Goal: Task Accomplishment & Management: Complete application form

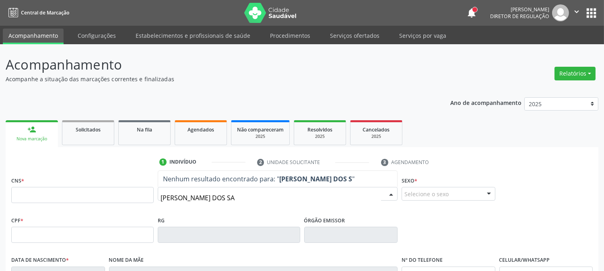
type input "MARIA LUCIENE DOS SAN"
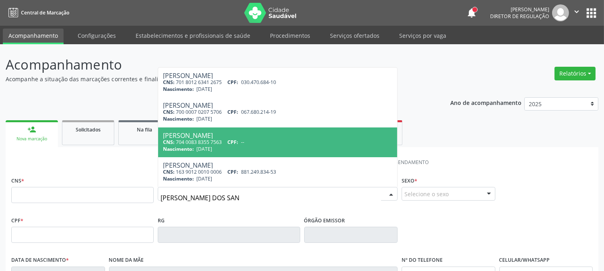
click at [238, 144] on span "CPF:" at bounding box center [232, 142] width 11 height 7
type input "704 0083 8355 7563"
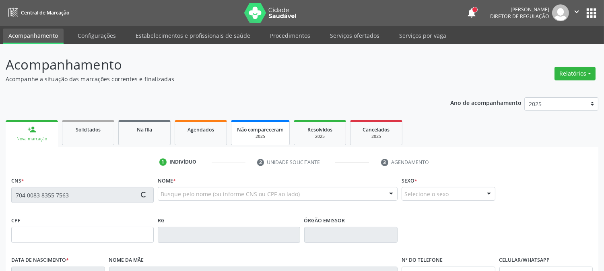
type input "04/05/1974"
type input "Antonia Maria dos Santos"
type input "(87) 98160-8309"
type input "50"
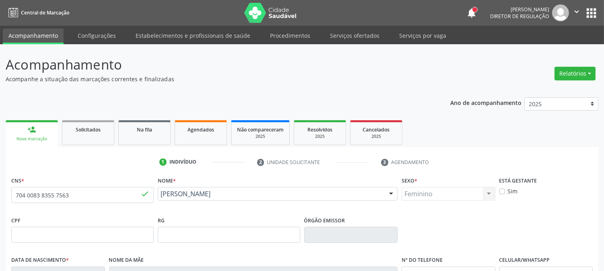
scroll to position [164, 0]
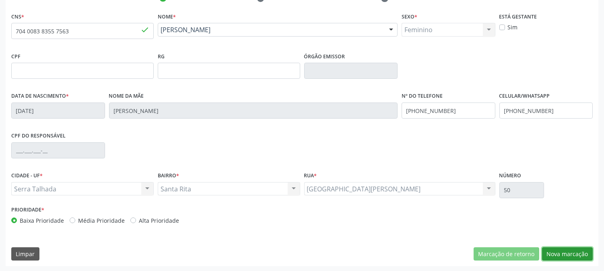
click at [566, 252] on button "Nova marcação" at bounding box center [567, 254] width 51 height 14
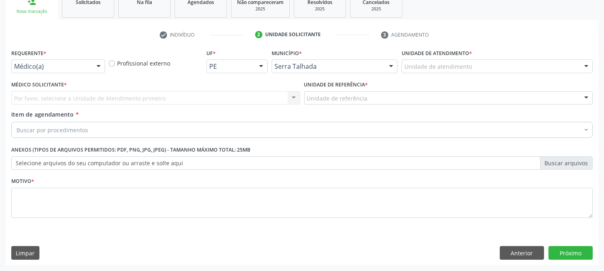
scroll to position [127, 0]
click at [96, 65] on div at bounding box center [98, 67] width 12 height 14
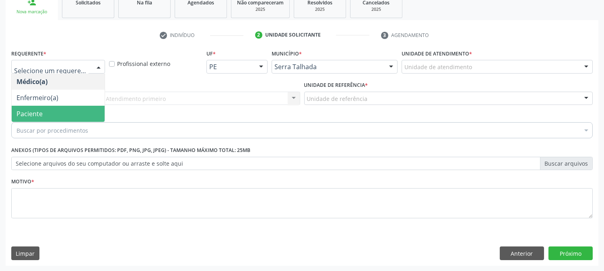
click at [74, 116] on span "Paciente" at bounding box center [58, 114] width 93 height 16
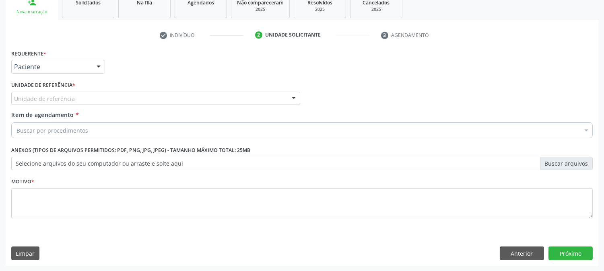
click at [80, 98] on div "Unidade de referência" at bounding box center [155, 99] width 289 height 14
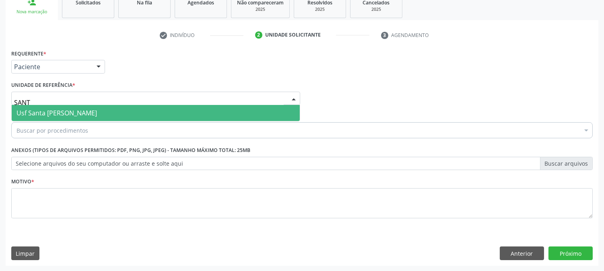
type input "SANTA"
click at [82, 110] on span "Usf Santa [PERSON_NAME]" at bounding box center [56, 113] width 80 height 9
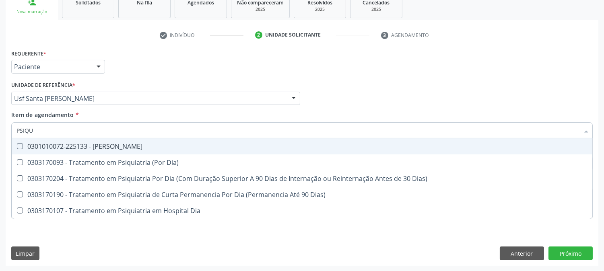
type input "PSIQUI"
click at [75, 140] on span "0301010072-225133 - Médico Psiquiatra" at bounding box center [302, 146] width 580 height 16
checkbox Psiquiatra "true"
click at [0, 147] on div "Acompanhamento Acompanhe a situação das marcações correntes e finalizadas Relat…" at bounding box center [302, 94] width 604 height 354
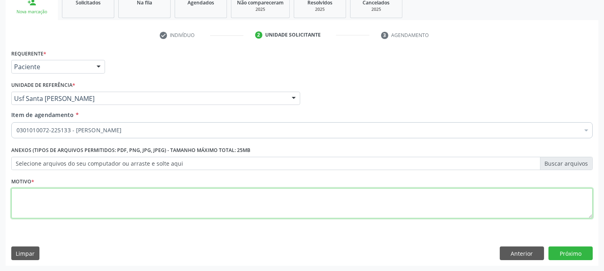
click at [47, 195] on textarea at bounding box center [301, 203] width 581 height 31
type textarea "."
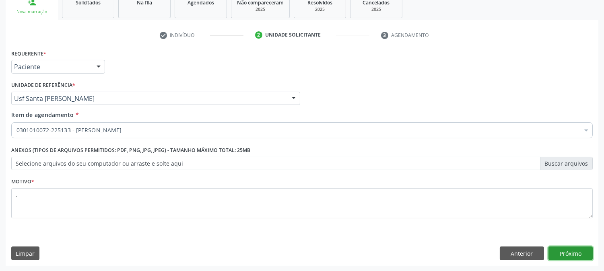
click at [553, 251] on button "Próximo" at bounding box center [570, 254] width 44 height 14
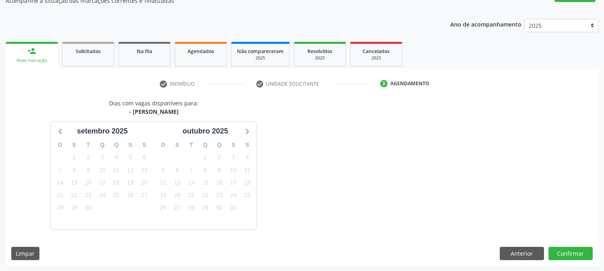
scroll to position [102, 0]
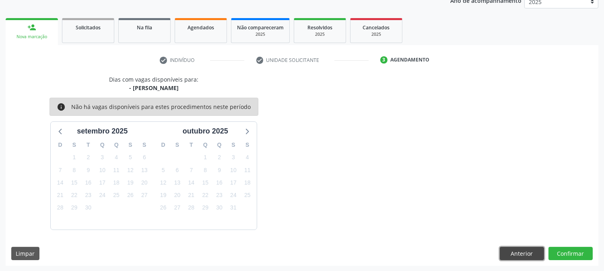
click at [520, 253] on button "Anterior" at bounding box center [521, 254] width 44 height 14
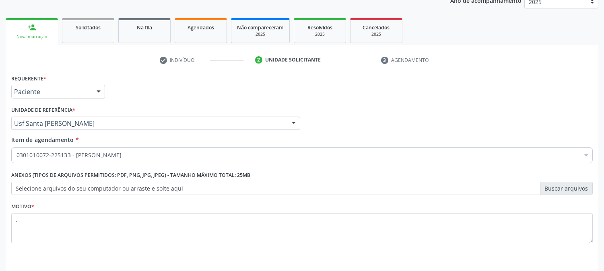
scroll to position [127, 0]
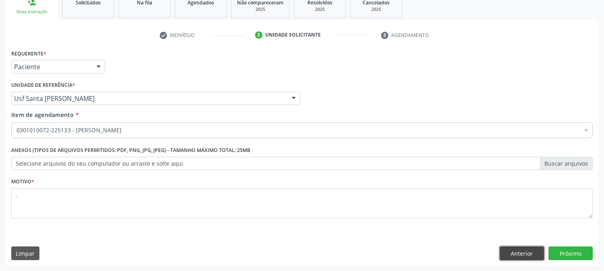
click at [525, 251] on button "Anterior" at bounding box center [521, 254] width 44 height 14
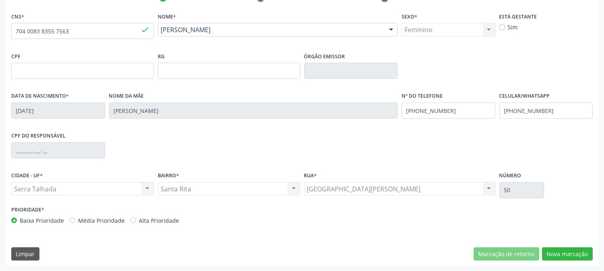
scroll to position [0, 0]
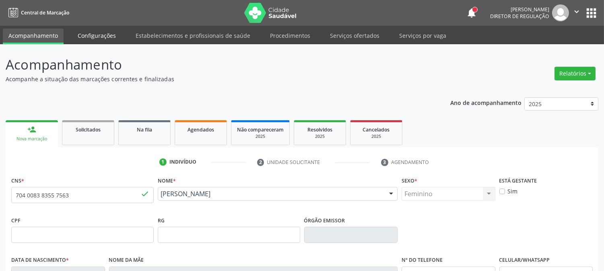
click at [105, 36] on link "Configurações" at bounding box center [96, 36] width 49 height 14
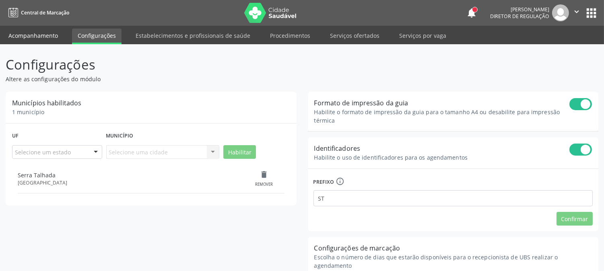
click at [49, 41] on link "Acompanhamento" at bounding box center [33, 36] width 61 height 14
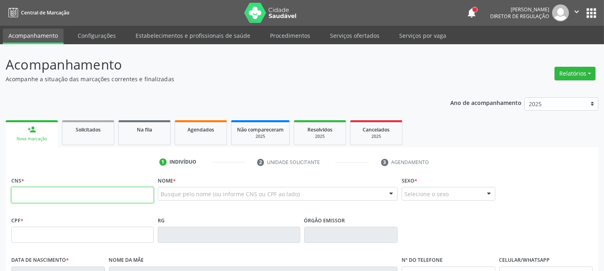
click at [87, 194] on input "text" at bounding box center [82, 195] width 142 height 16
type input "700 4009 4475 5543"
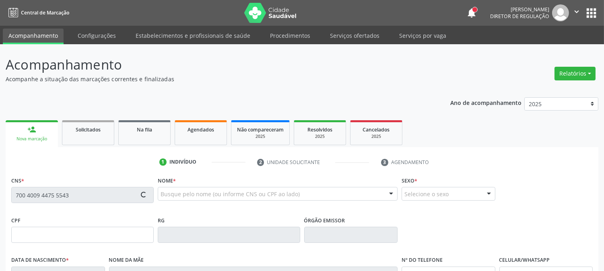
type input "074.595.174-02"
type input "20/11/1983"
type input "Rosa Regina dos Santos Fidelis"
type input "(87) 99999-9999"
type input "085.644.154-61"
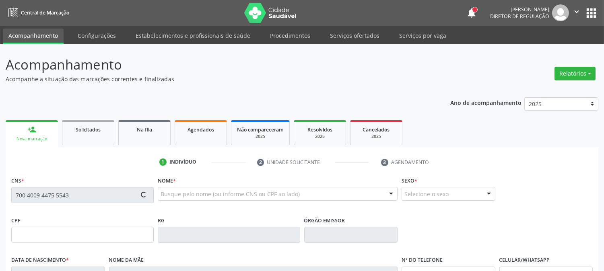
type input "S/N"
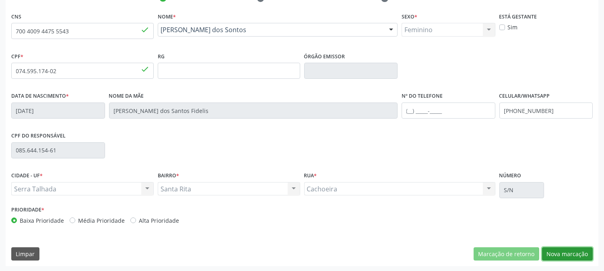
click at [574, 254] on button "Nova marcação" at bounding box center [567, 254] width 51 height 14
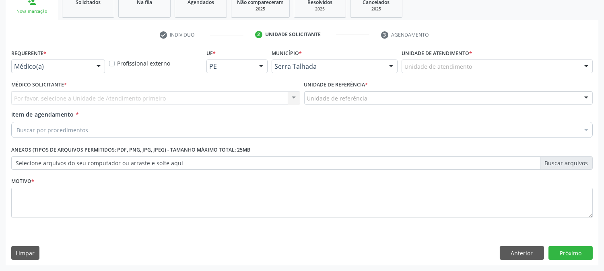
scroll to position [127, 0]
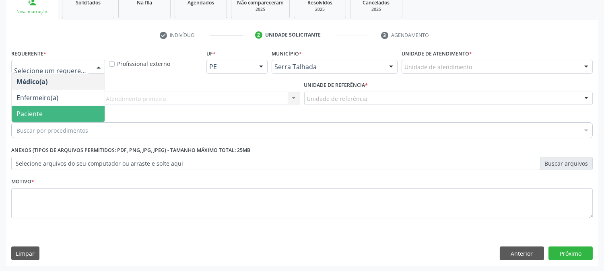
click at [66, 109] on span "Paciente" at bounding box center [58, 114] width 93 height 16
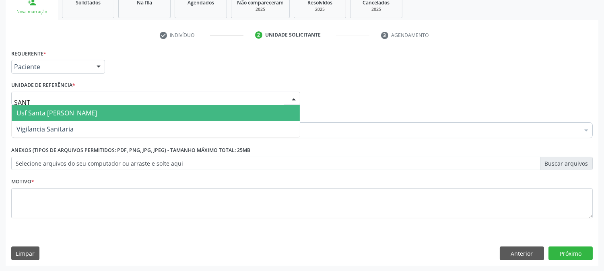
type input "SANTA"
click at [75, 109] on span "Usf Santa [PERSON_NAME]" at bounding box center [56, 113] width 80 height 9
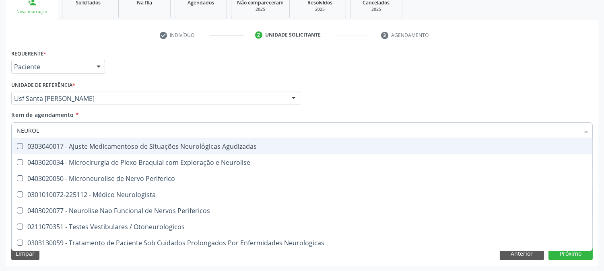
type input "NEUROLO"
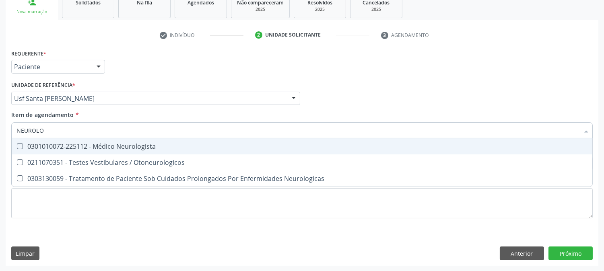
click at [87, 143] on div "0301010072-225112 - Médico Neurologista" at bounding box center [301, 146] width 571 height 6
checkbox Neurologista "true"
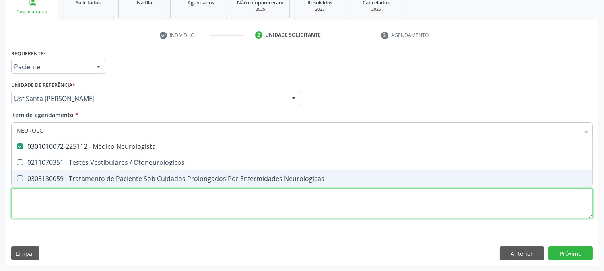
click at [57, 200] on div "Requerente * Paciente Médico(a) Enfermeiro(a) Paciente Nenhum resultado encontr…" at bounding box center [301, 138] width 581 height 182
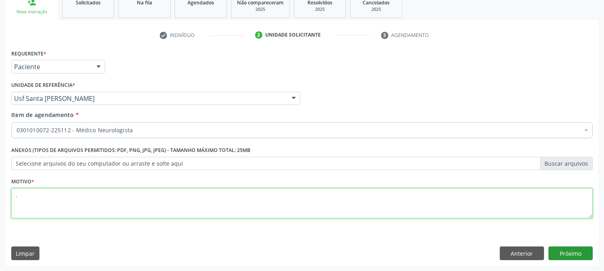
type textarea "."
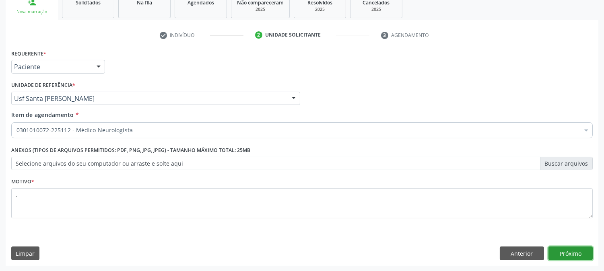
click at [571, 257] on button "Próximo" at bounding box center [570, 254] width 44 height 14
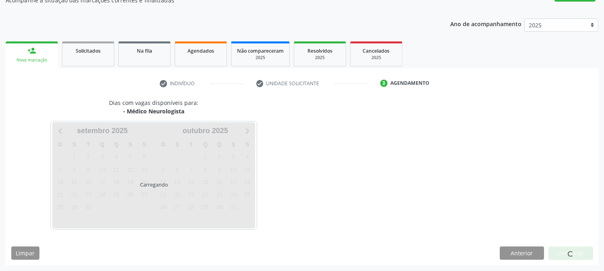
scroll to position [78, 0]
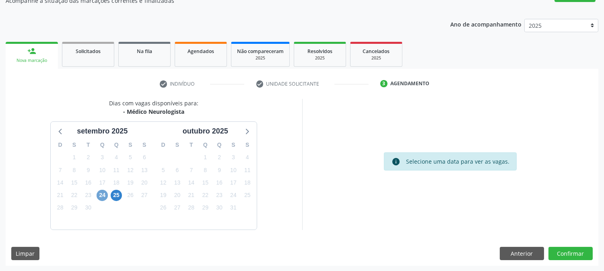
click at [101, 194] on span "24" at bounding box center [102, 195] width 11 height 11
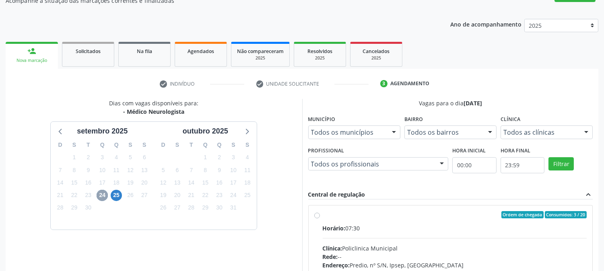
scroll to position [168, 0]
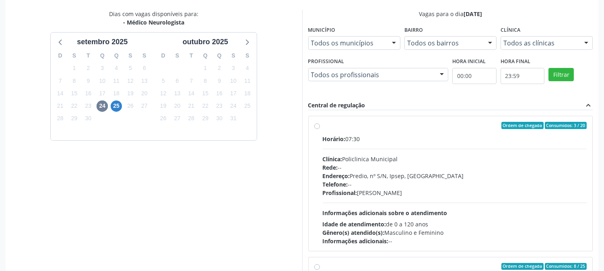
click at [388, 175] on div "Endereço: Predio, nº S/N, Ipsep, Serra Talhada - PE" at bounding box center [455, 176] width 264 height 8
click at [320, 129] on input "Ordem de chegada Consumidos: 3 / 20 Horário: 07:30 Clínica: Policlinica Municip…" at bounding box center [317, 125] width 6 height 7
radio input "true"
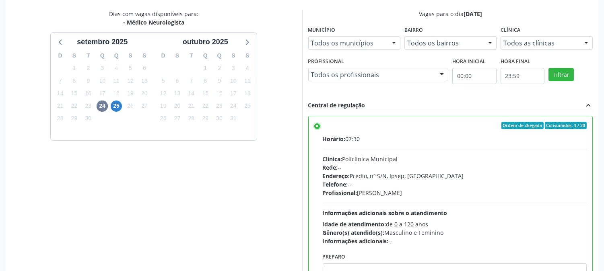
scroll to position [209, 0]
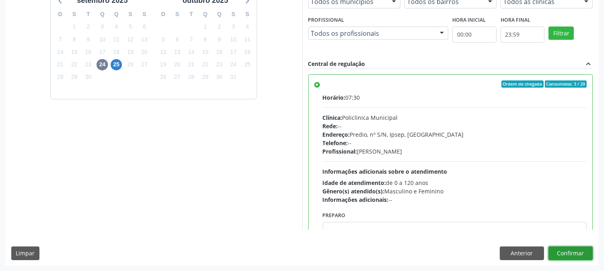
click at [574, 251] on button "Confirmar" at bounding box center [570, 254] width 44 height 14
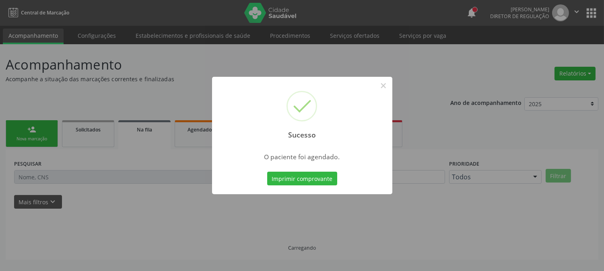
scroll to position [0, 0]
click at [308, 177] on button "Imprimir comprovante" at bounding box center [302, 179] width 70 height 14
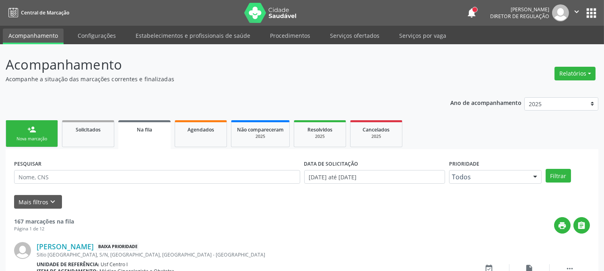
click at [50, 135] on link "person_add Nova marcação" at bounding box center [32, 133] width 52 height 27
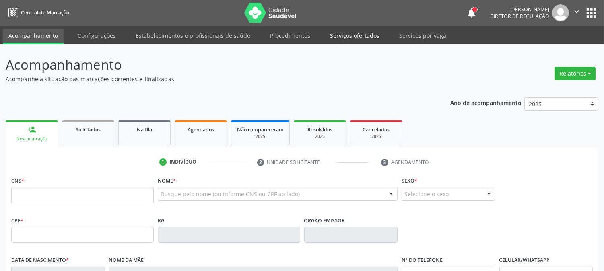
click at [361, 37] on link "Serviços ofertados" at bounding box center [354, 36] width 61 height 14
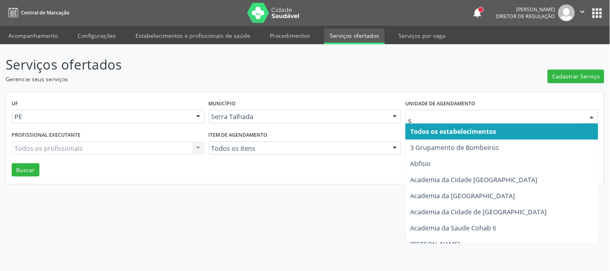
type input "s b"
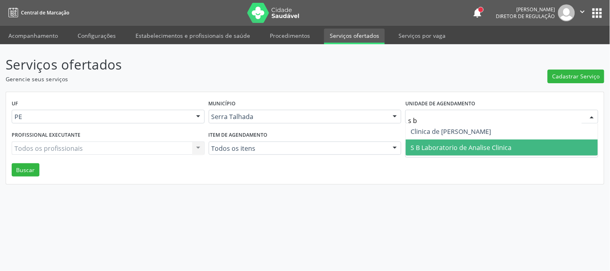
click at [464, 154] on span "S B Laboratorio de Analise Clinica" at bounding box center [502, 148] width 192 height 16
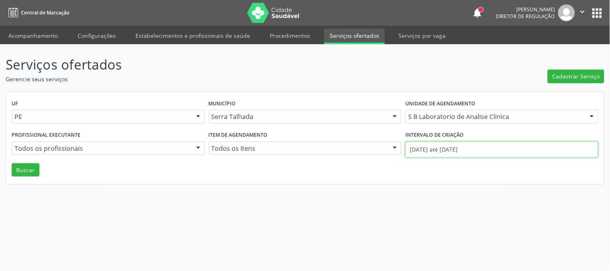
click at [456, 146] on input "01/09/2025 até 02/09/2025" at bounding box center [501, 150] width 193 height 16
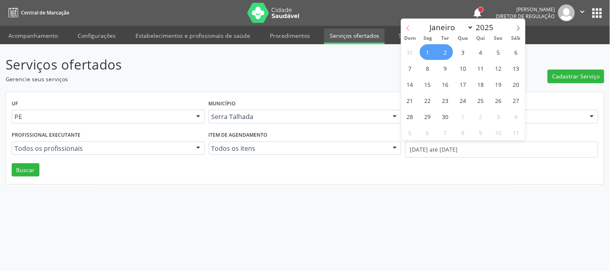
click at [407, 29] on icon at bounding box center [408, 28] width 6 height 6
select select "6"
click at [429, 86] on span "14" at bounding box center [428, 84] width 16 height 16
type input "14/07/2025"
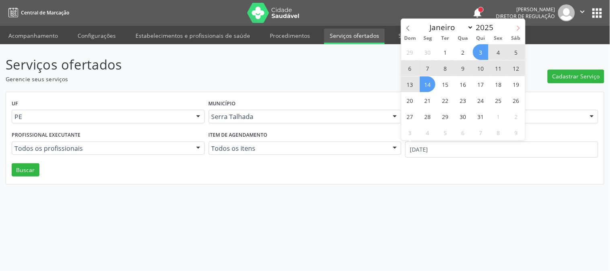
click at [518, 23] on span at bounding box center [519, 26] width 14 height 14
select select "8"
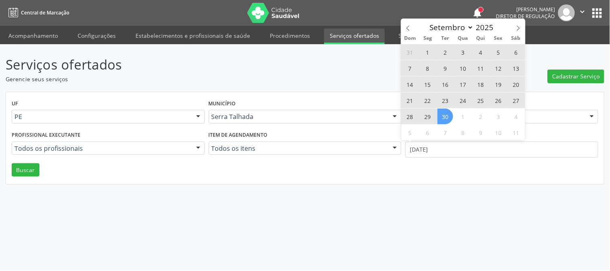
click at [443, 115] on span "30" at bounding box center [446, 117] width 16 height 16
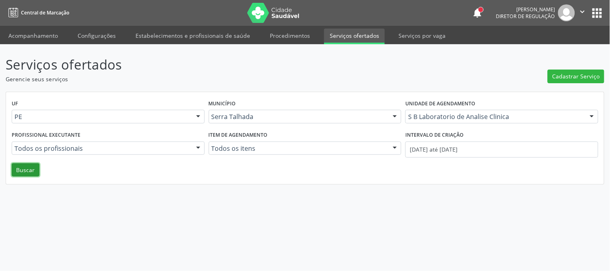
click at [22, 166] on button "Buscar" at bounding box center [26, 170] width 28 height 14
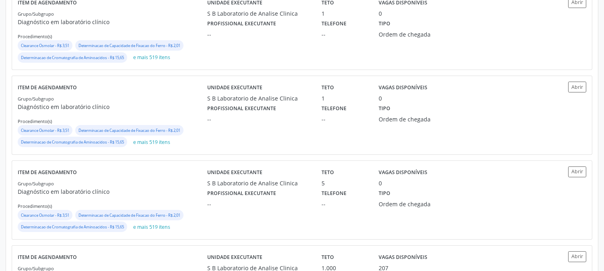
scroll to position [357, 0]
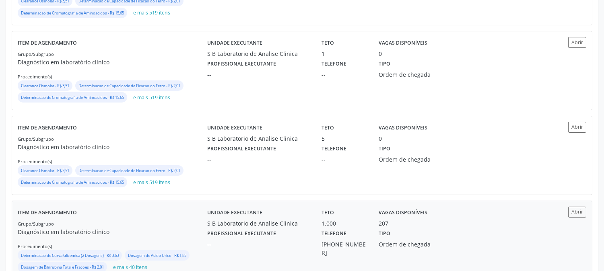
click at [271, 226] on div "S B Laboratorio de Analise Clinica" at bounding box center [258, 223] width 103 height 8
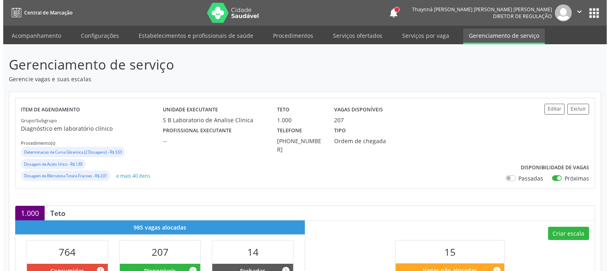
scroll to position [89, 0]
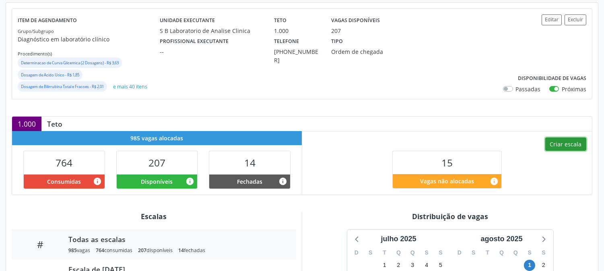
click at [573, 143] on button "Criar escala" at bounding box center [565, 145] width 41 height 14
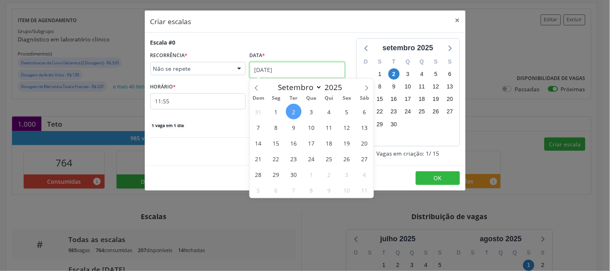
click at [322, 64] on input "[DATE]" at bounding box center [297, 70] width 95 height 16
click at [343, 107] on span "5" at bounding box center [347, 112] width 16 height 16
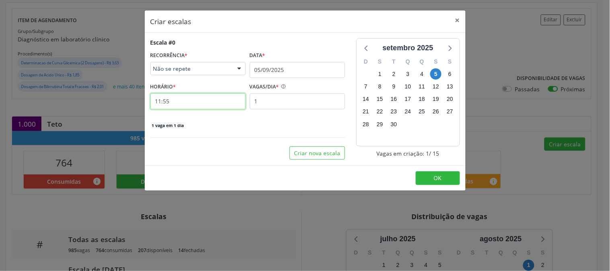
click at [197, 101] on input "11:55" at bounding box center [197, 101] width 95 height 16
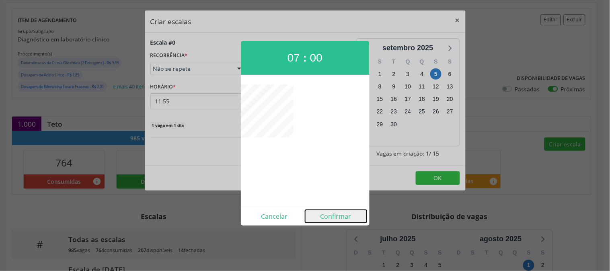
click at [331, 211] on button "Confirmar" at bounding box center [336, 216] width 62 height 13
type input "07:00"
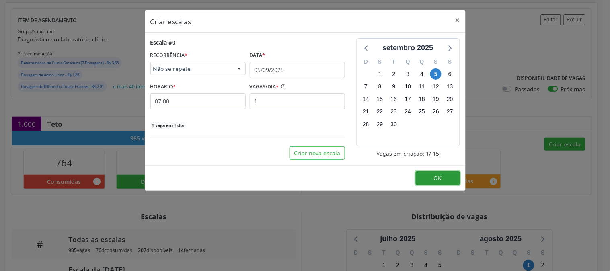
click at [428, 173] on button "OK" at bounding box center [438, 178] width 44 height 14
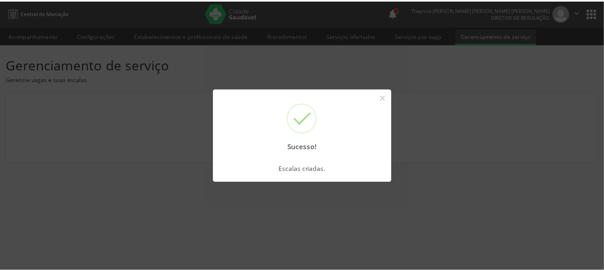
scroll to position [0, 0]
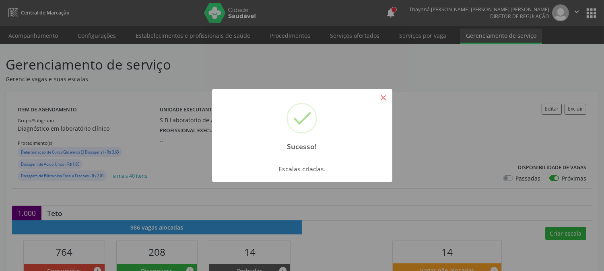
click at [381, 101] on button "×" at bounding box center [383, 98] width 14 height 14
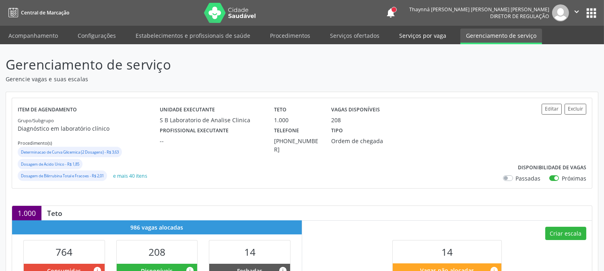
click at [399, 38] on link "Serviços por vaga" at bounding box center [422, 36] width 58 height 14
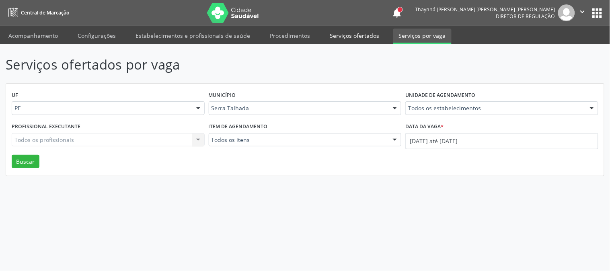
click at [368, 30] on link "Serviços ofertados" at bounding box center [354, 36] width 61 height 14
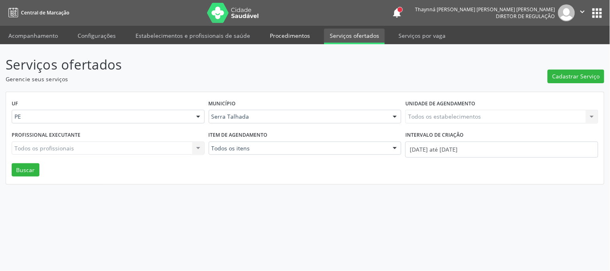
click at [265, 34] on link "Procedimentos" at bounding box center [289, 36] width 51 height 14
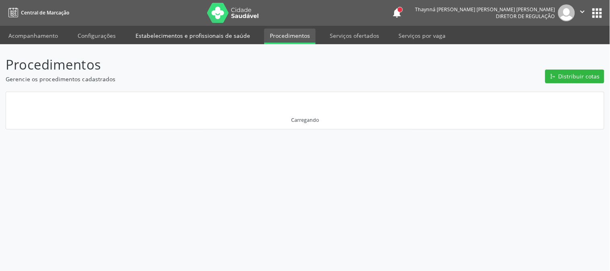
click at [162, 30] on link "Estabelecimentos e profissionais de saúde" at bounding box center [193, 36] width 126 height 14
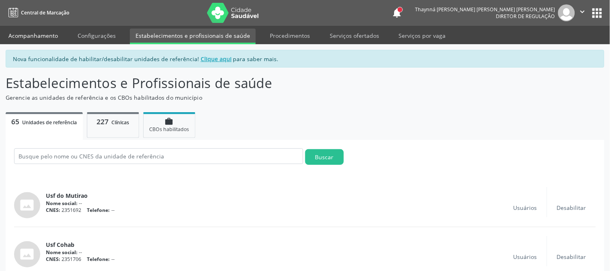
click at [49, 37] on link "Acompanhamento" at bounding box center [33, 36] width 61 height 14
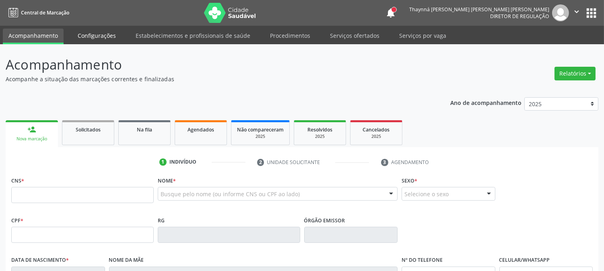
click at [94, 36] on link "Configurações" at bounding box center [96, 36] width 49 height 14
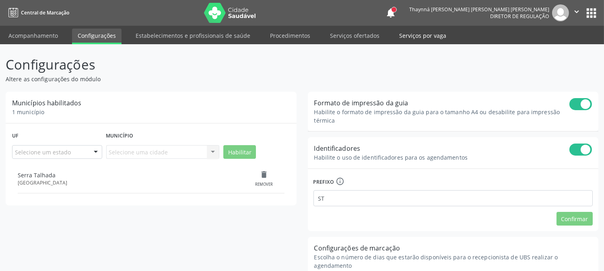
click at [421, 36] on link "Serviços por vaga" at bounding box center [422, 36] width 58 height 14
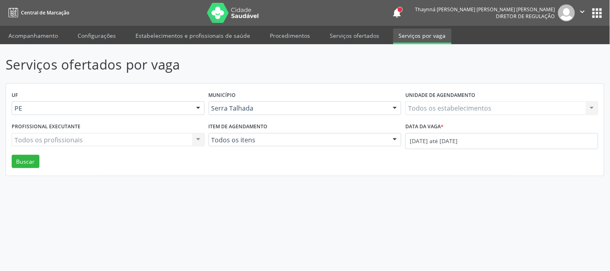
click at [344, 36] on link "Serviços ofertados" at bounding box center [354, 36] width 61 height 14
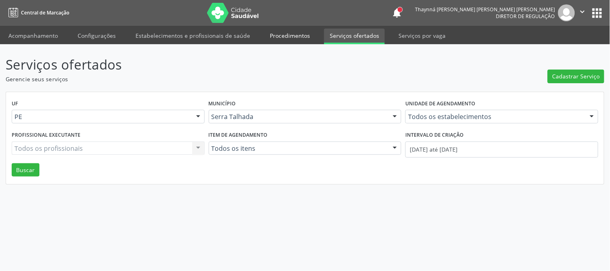
click at [286, 38] on link "Procedimentos" at bounding box center [289, 36] width 51 height 14
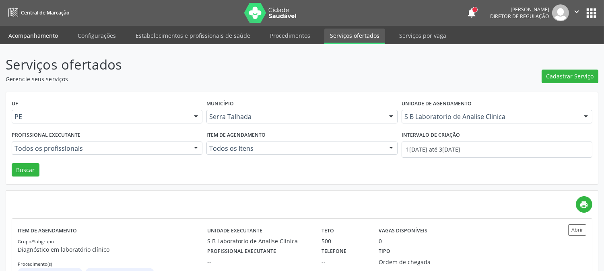
click at [51, 36] on link "Acompanhamento" at bounding box center [33, 36] width 61 height 14
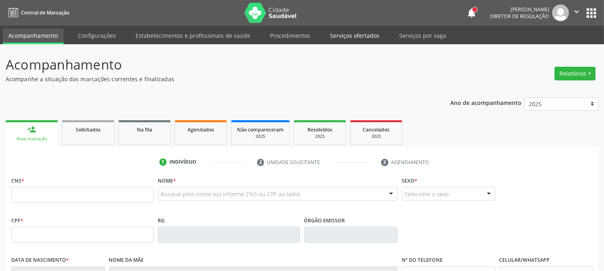
click at [351, 39] on link "Serviços ofertados" at bounding box center [354, 36] width 61 height 14
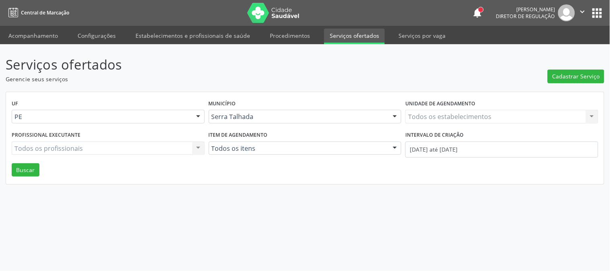
click at [443, 117] on div "Todos os estabelecimentos Todos os estabelecimentos Nenhum resultado encontrado…" at bounding box center [501, 117] width 193 height 14
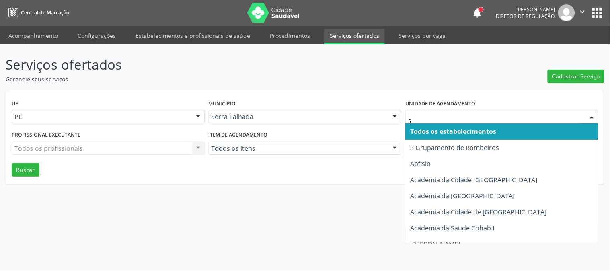
type input "s b"
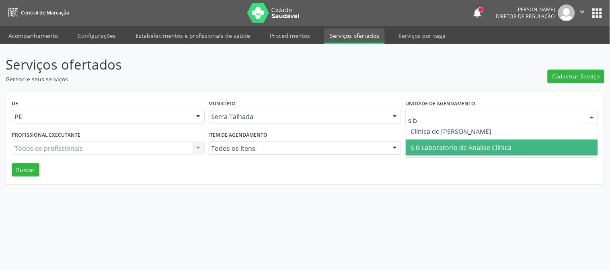
click at [445, 142] on span "S B Laboratorio de Analise Clinica" at bounding box center [502, 148] width 192 height 16
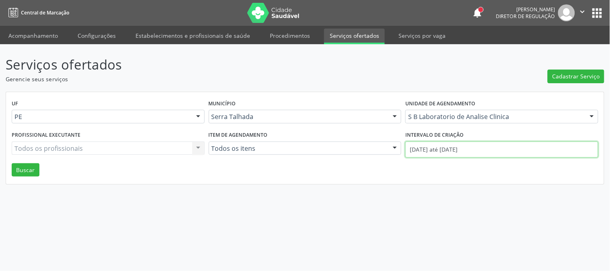
click at [444, 148] on input "[DATE] até [DATE]" at bounding box center [501, 150] width 193 height 16
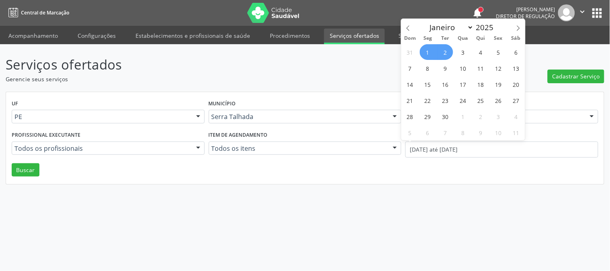
click at [405, 33] on div "Dom Seg Ter Qua Qui Sex Sáb" at bounding box center [463, 38] width 124 height 11
click at [406, 31] on icon at bounding box center [408, 28] width 6 height 6
select select "6"
click at [425, 84] on span "14" at bounding box center [428, 84] width 16 height 16
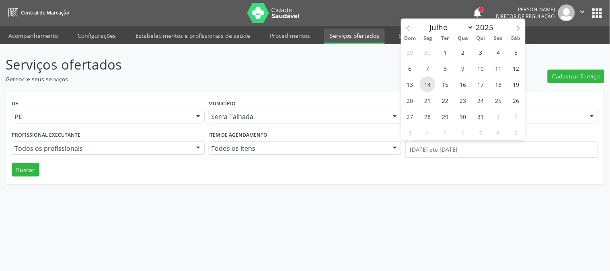
type input "14/07/2025"
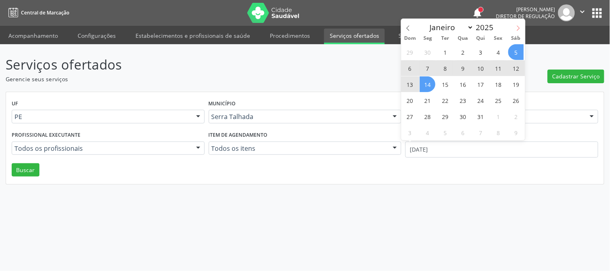
click at [520, 27] on icon at bounding box center [519, 28] width 6 height 6
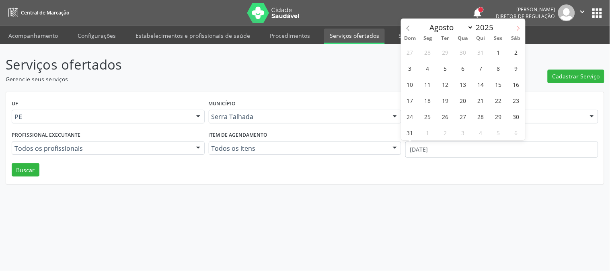
click at [520, 27] on icon at bounding box center [519, 28] width 6 height 6
select select "8"
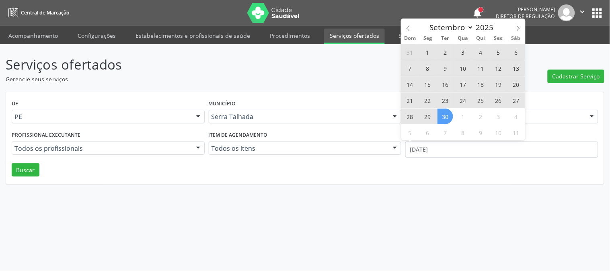
click at [449, 114] on span "30" at bounding box center [446, 117] width 16 height 16
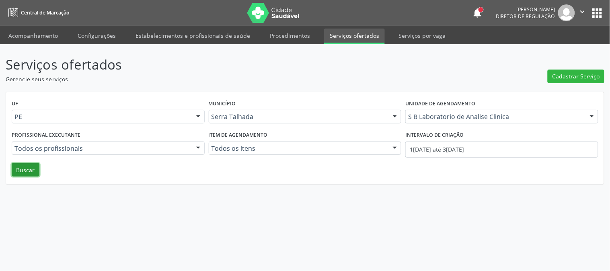
click at [30, 173] on button "Buscar" at bounding box center [26, 170] width 28 height 14
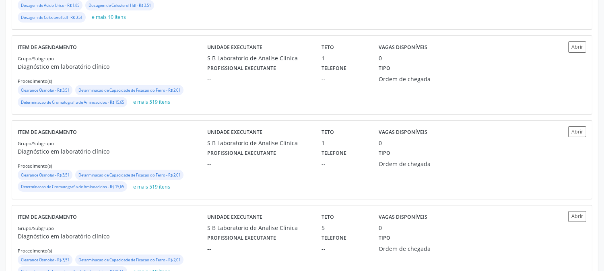
scroll to position [383, 0]
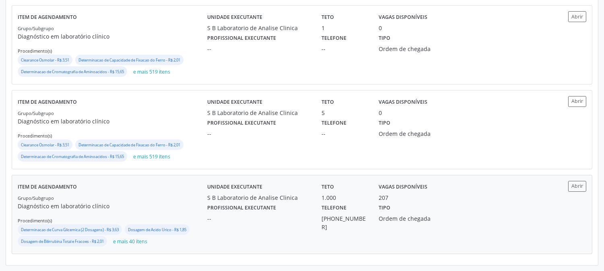
click at [167, 210] on p "Diagnóstico em laboratório clínico" at bounding box center [112, 206] width 189 height 8
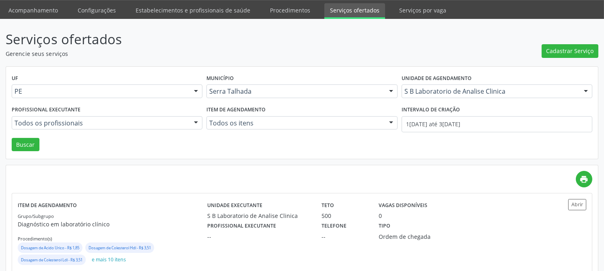
scroll to position [0, 0]
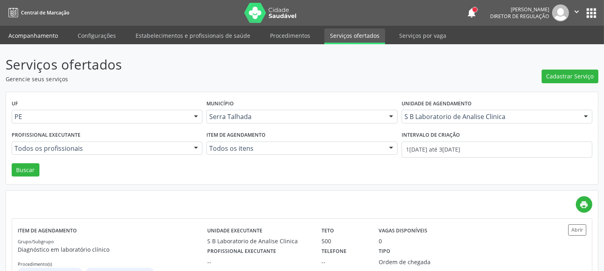
click at [31, 36] on link "Acompanhamento" at bounding box center [33, 36] width 61 height 14
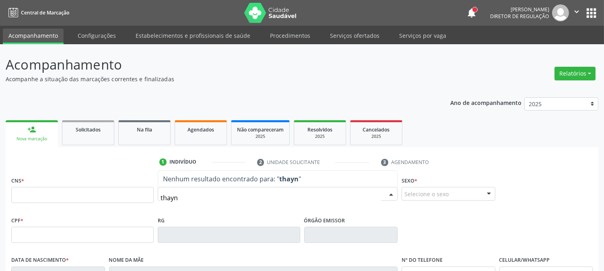
type input "thaynn"
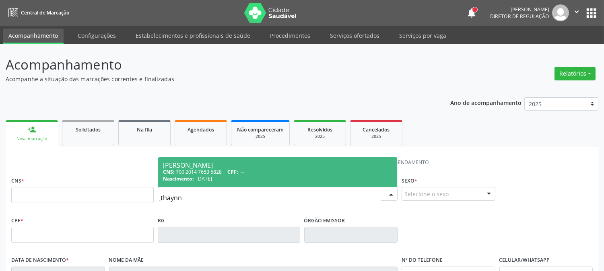
drag, startPoint x: 249, startPoint y: 175, endPoint x: 269, endPoint y: 176, distance: 20.1
click at [249, 175] on div "CNS: 700 2014 7653 5828 CPF: --" at bounding box center [277, 171] width 229 height 7
type input "700 2014 7653 5828"
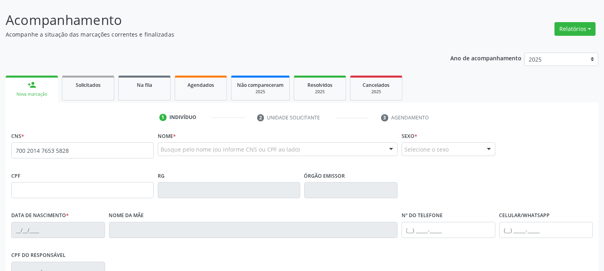
scroll to position [164, 0]
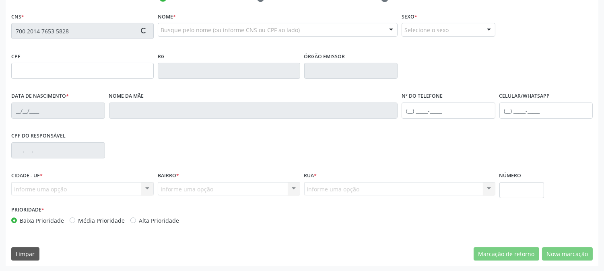
type input "28/02/2003"
type input "Maria Betania Vasconcelos"
type input "(99) 99999-9999"
type input "(87) 99628-2142"
type input "040.207.004-60"
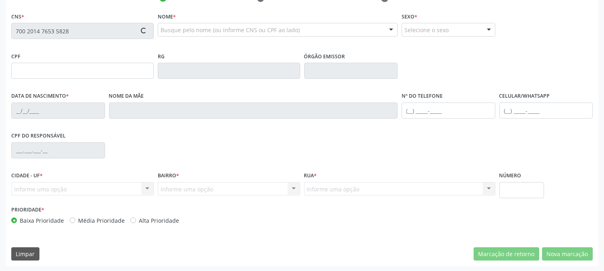
type input "367"
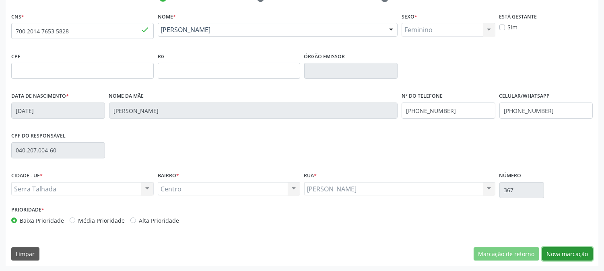
click at [569, 253] on button "Nova marcação" at bounding box center [567, 254] width 51 height 14
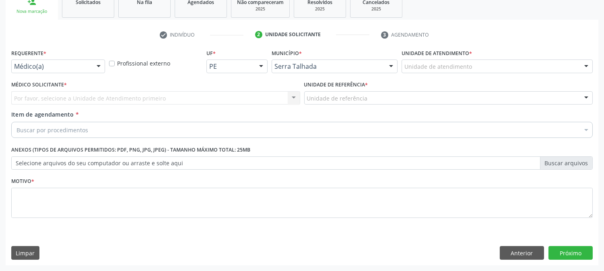
scroll to position [127, 0]
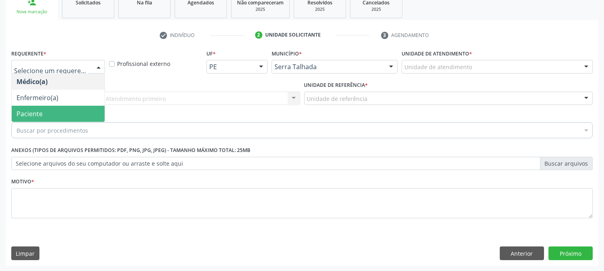
drag, startPoint x: 27, startPoint y: 103, endPoint x: 27, endPoint y: 109, distance: 6.0
click at [27, 109] on ul "Médico(a) Enfermeiro(a) Paciente Nenhum resultado encontrado para: " " Não há n…" at bounding box center [58, 98] width 93 height 48
click at [25, 107] on span "Paciente" at bounding box center [58, 114] width 93 height 16
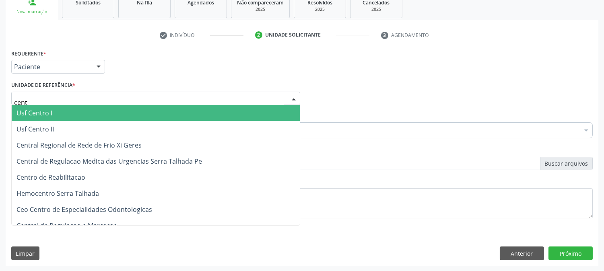
type input "centr"
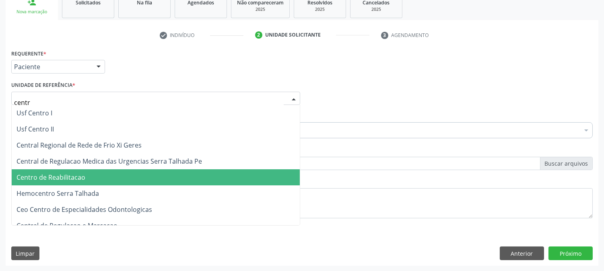
click at [52, 171] on span "Centro de Reabilitacao" at bounding box center [156, 177] width 288 height 16
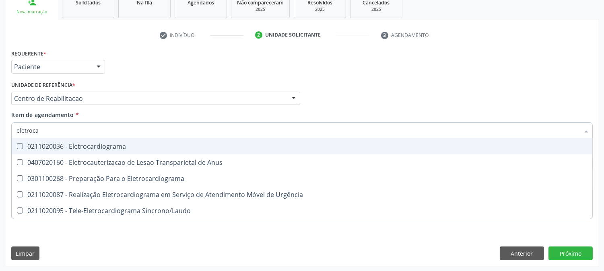
type input "eletrocar"
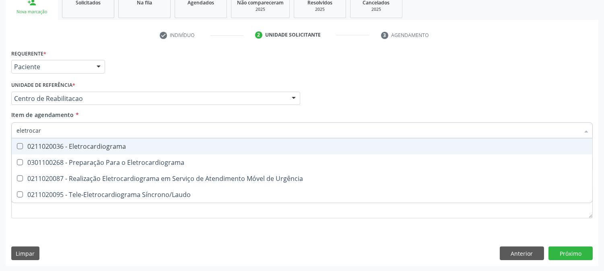
click at [95, 150] on span "0211020036 - Eletrocardiograma" at bounding box center [302, 146] width 580 height 16
checkbox Eletrocardiograma "true"
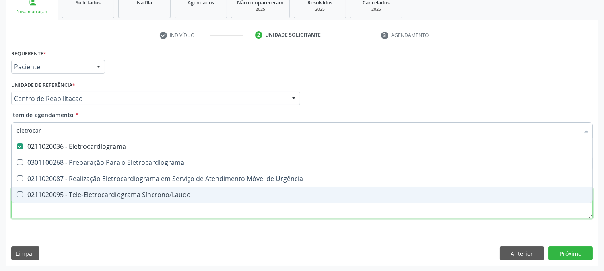
click at [74, 209] on div "Requerente * Paciente Médico(a) Enfermeiro(a) Paciente Nenhum resultado encontr…" at bounding box center [301, 138] width 581 height 182
checkbox Eletrocardiograma "true"
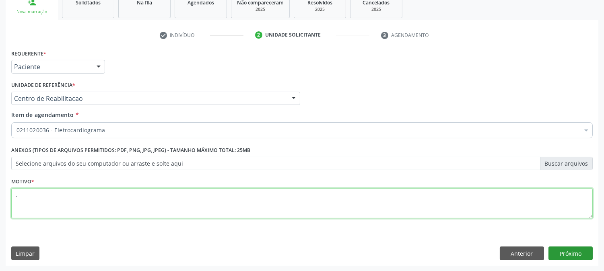
type textarea "."
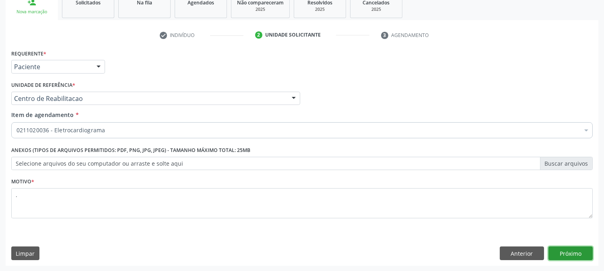
click at [556, 253] on button "Próximo" at bounding box center [570, 254] width 44 height 14
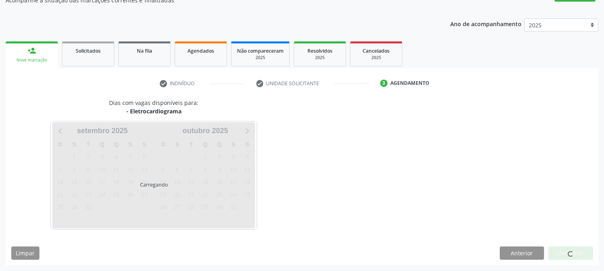
scroll to position [78, 0]
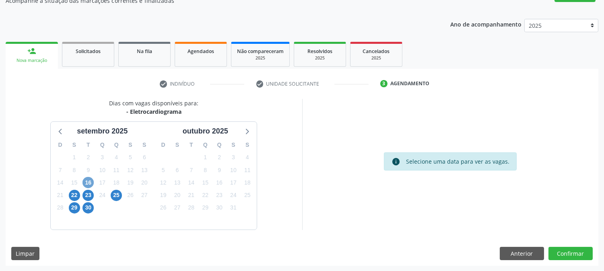
click at [86, 184] on span "16" at bounding box center [87, 182] width 11 height 11
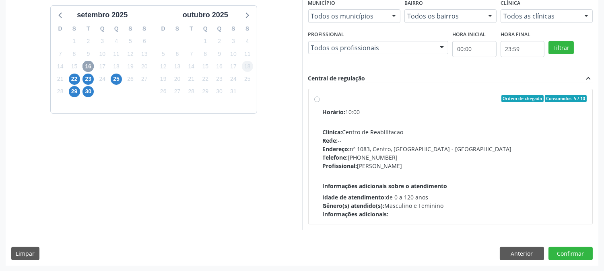
scroll to position [0, 0]
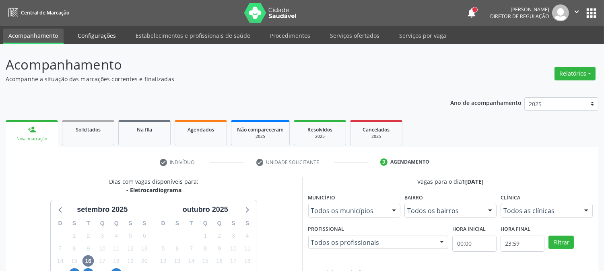
click at [86, 38] on link "Configurações" at bounding box center [96, 36] width 49 height 14
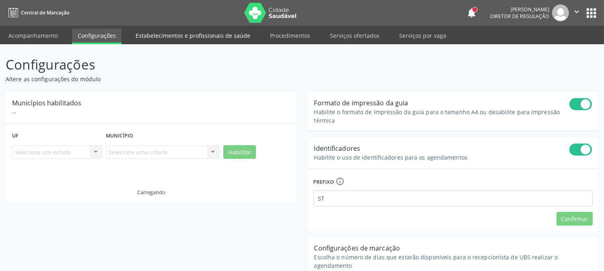
click at [191, 37] on link "Estabelecimentos e profissionais de saúde" at bounding box center [193, 36] width 126 height 14
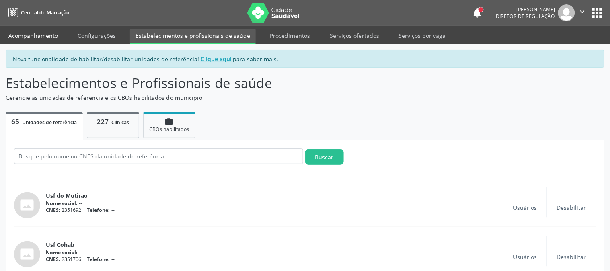
click at [37, 33] on link "Acompanhamento" at bounding box center [33, 36] width 61 height 14
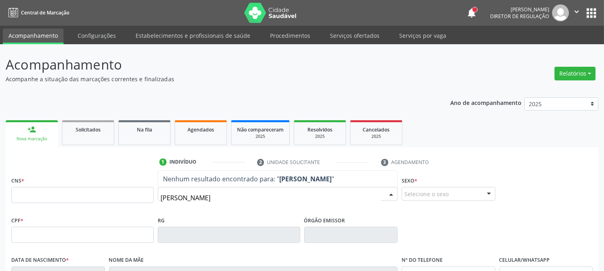
type input "jose sandro silva s"
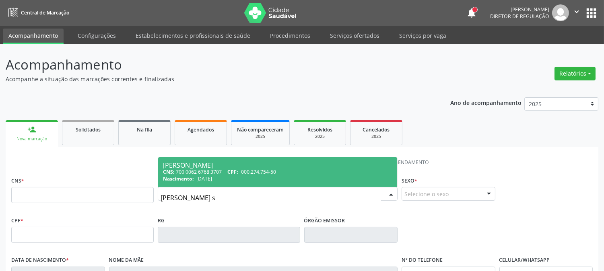
click at [266, 179] on div "Nascimento: 11/11/1975" at bounding box center [277, 178] width 229 height 7
type input "700 0062 6768 3707"
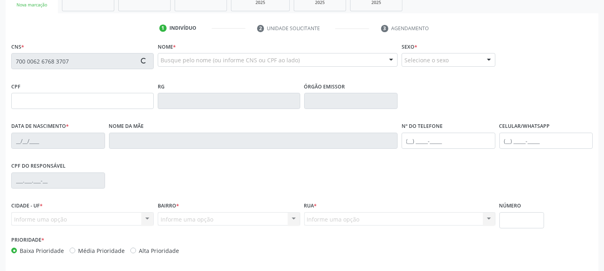
scroll to position [164, 0]
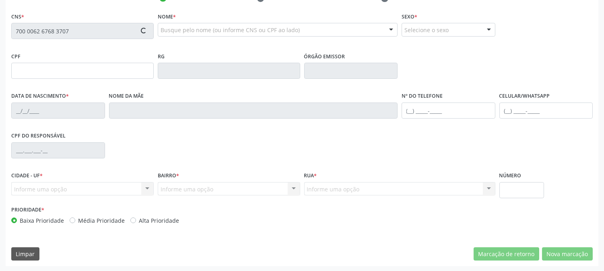
type input "000.274.754-50"
type input "11/11/1975"
type input "Maria de Lourdes Silva"
type input "(87) 99624-2297"
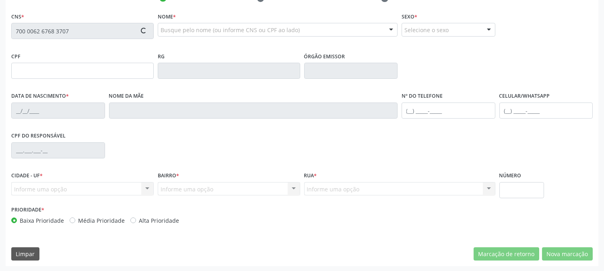
type input "080.804.324-22"
type input "242"
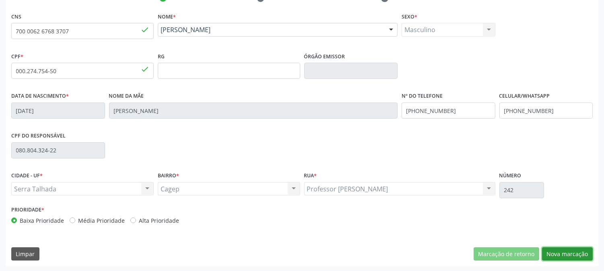
click at [565, 248] on button "Nova marcação" at bounding box center [567, 254] width 51 height 14
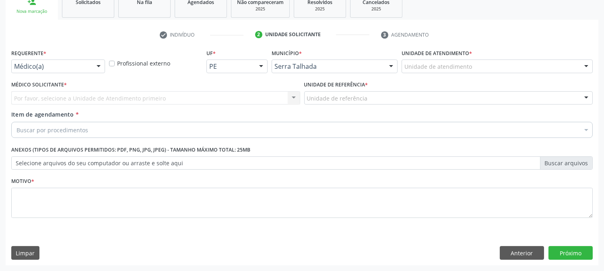
scroll to position [127, 0]
click at [96, 69] on div at bounding box center [98, 67] width 12 height 14
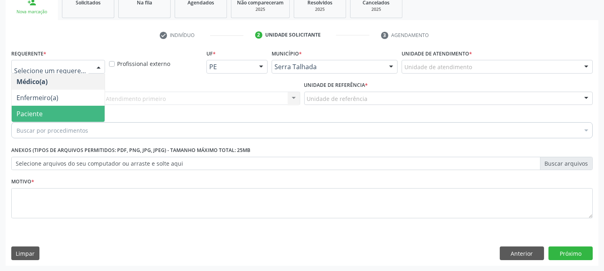
click at [81, 109] on span "Paciente" at bounding box center [58, 114] width 93 height 16
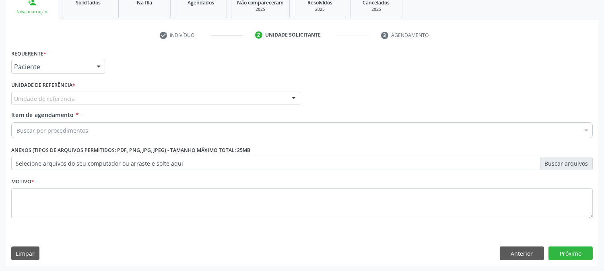
click at [87, 97] on div "Unidade de referência" at bounding box center [155, 99] width 289 height 14
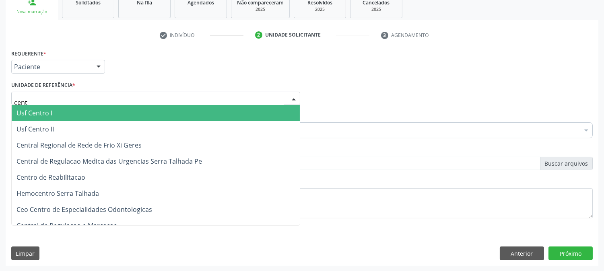
type input "centr"
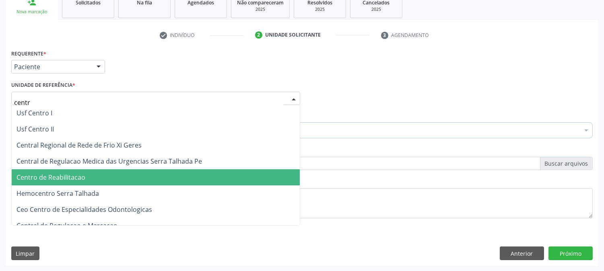
click at [95, 175] on span "Centro de Reabilitacao" at bounding box center [156, 177] width 288 height 16
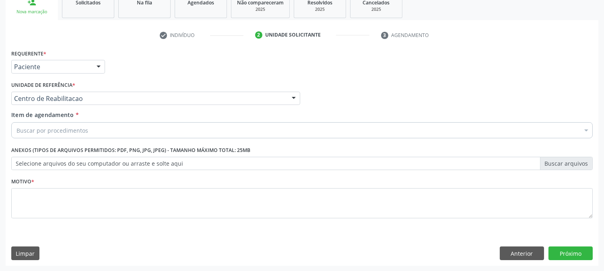
click at [95, 127] on div "Buscar por procedimentos" at bounding box center [301, 130] width 581 height 16
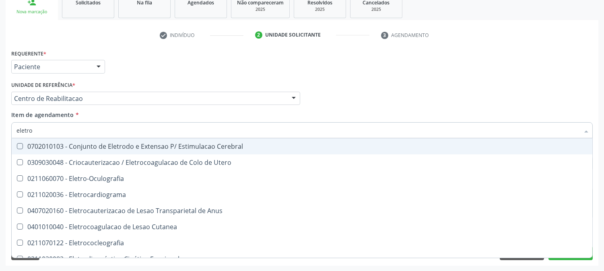
type input "eletroc"
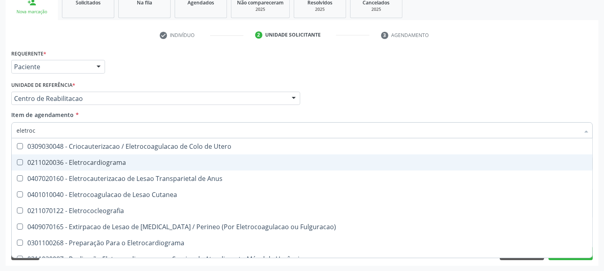
click at [111, 154] on span "0211020036 - Eletrocardiograma" at bounding box center [302, 162] width 580 height 16
checkbox Eletrocardiograma "true"
click at [0, 154] on div "Acompanhamento Acompanhe a situação das marcações correntes e finalizadas Relat…" at bounding box center [302, 94] width 604 height 354
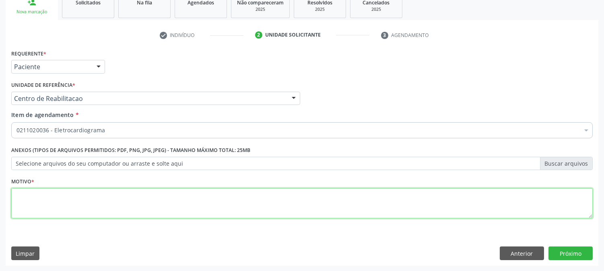
click at [68, 195] on textarea at bounding box center [301, 203] width 581 height 31
type textarea "."
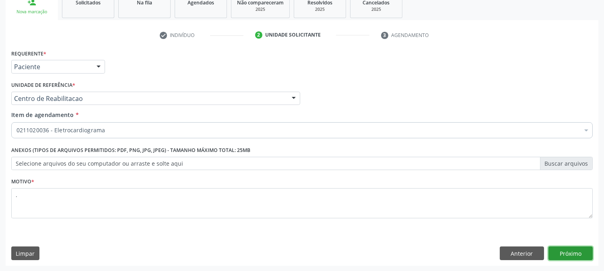
click at [553, 252] on button "Próximo" at bounding box center [570, 254] width 44 height 14
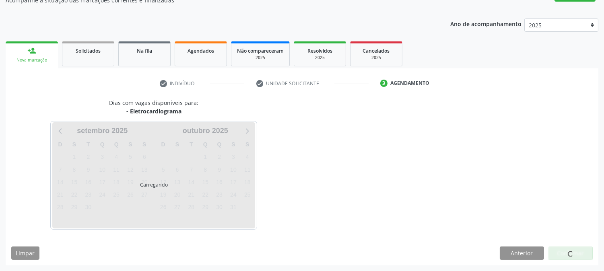
scroll to position [78, 0]
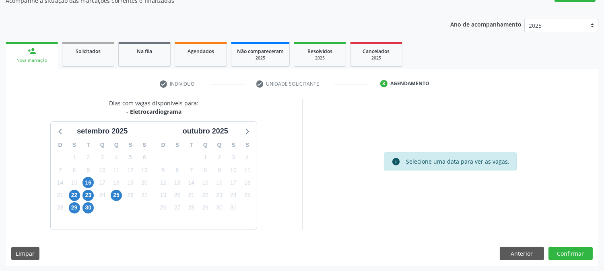
click at [89, 177] on div "16" at bounding box center [87, 183] width 11 height 12
click at [88, 178] on span "16" at bounding box center [87, 182] width 11 height 11
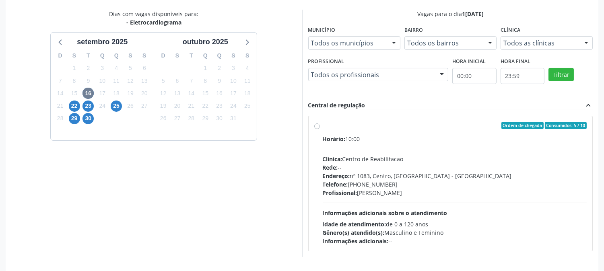
click at [365, 183] on div "Telefone: (81) 38313112" at bounding box center [455, 184] width 264 height 8
click at [320, 129] on input "Ordem de chegada Consumidos: 5 / 10 Horário: 10:00 Clínica: Centro de Reabilita…" at bounding box center [317, 125] width 6 height 7
radio input "true"
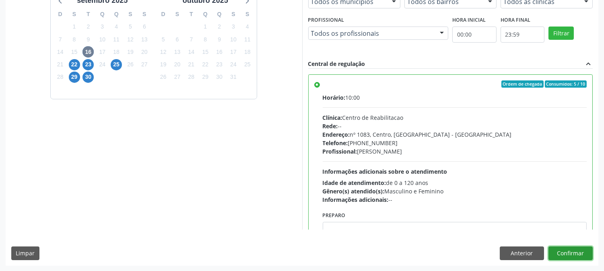
click at [577, 255] on button "Confirmar" at bounding box center [570, 254] width 44 height 14
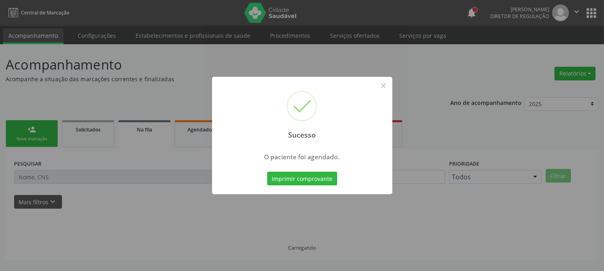
scroll to position [0, 0]
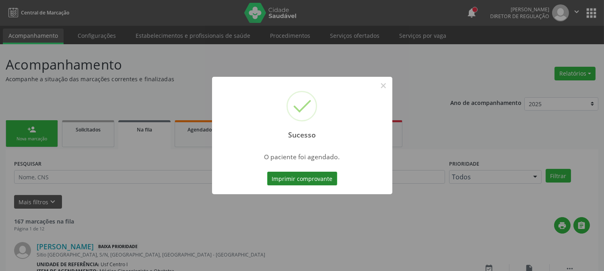
click at [299, 175] on button "Imprimir comprovante" at bounding box center [302, 179] width 70 height 14
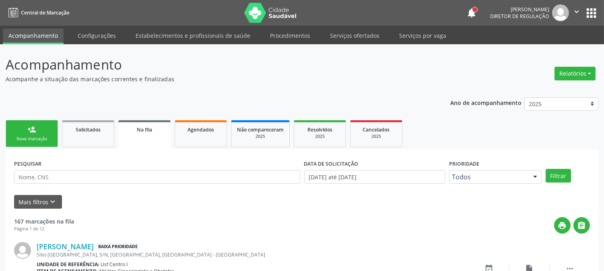
click at [28, 130] on div "person_add" at bounding box center [31, 129] width 9 height 9
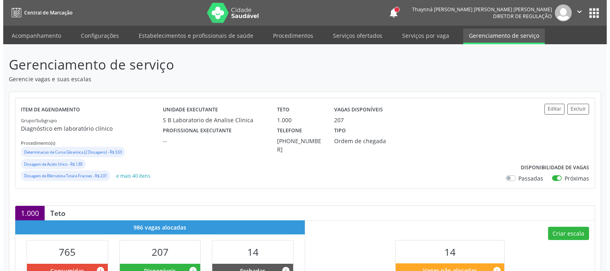
scroll to position [179, 0]
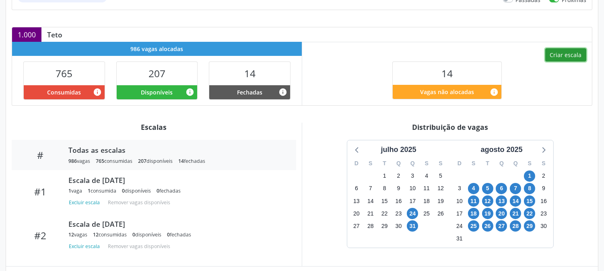
click at [553, 53] on button "Criar escala" at bounding box center [565, 55] width 41 height 14
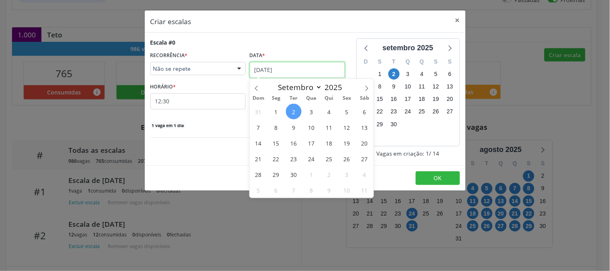
click at [278, 71] on input "[DATE]" at bounding box center [297, 70] width 95 height 16
click at [333, 109] on span "4" at bounding box center [329, 112] width 16 height 16
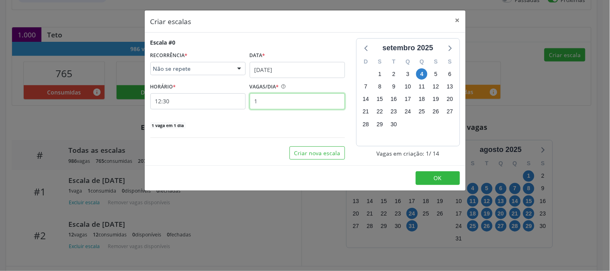
click at [287, 101] on input "1" at bounding box center [297, 101] width 95 height 16
type input "14"
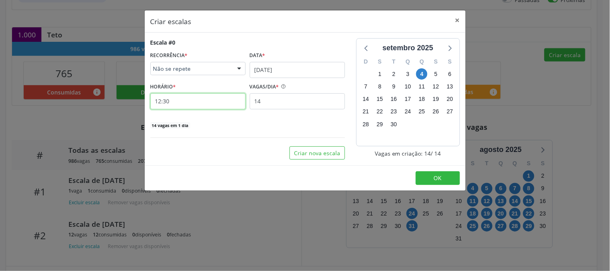
click at [193, 97] on input "12:30" at bounding box center [197, 101] width 95 height 16
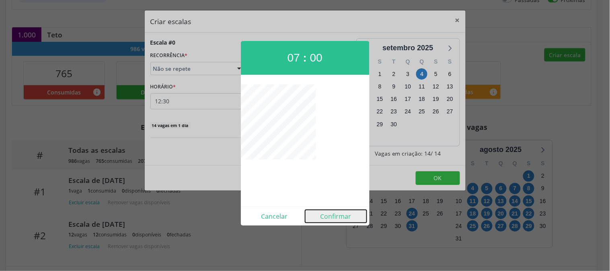
click at [334, 222] on button "Confirmar" at bounding box center [336, 216] width 62 height 13
type input "07:00"
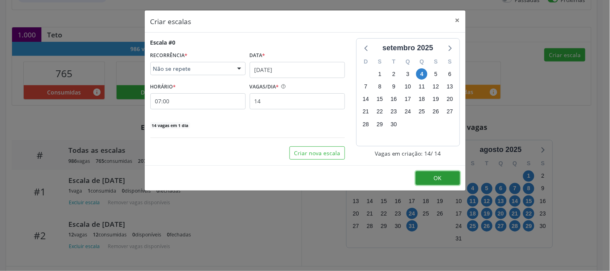
click at [448, 180] on button "OK" at bounding box center [438, 178] width 44 height 14
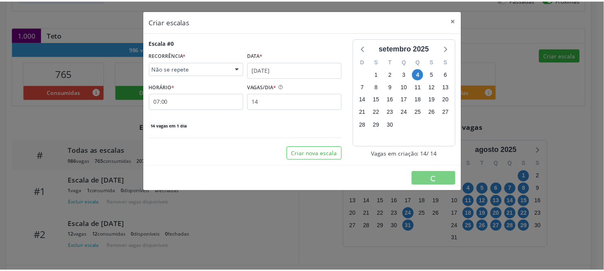
scroll to position [0, 0]
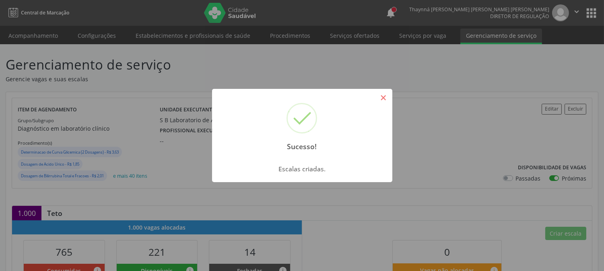
click at [384, 101] on button "×" at bounding box center [383, 98] width 14 height 14
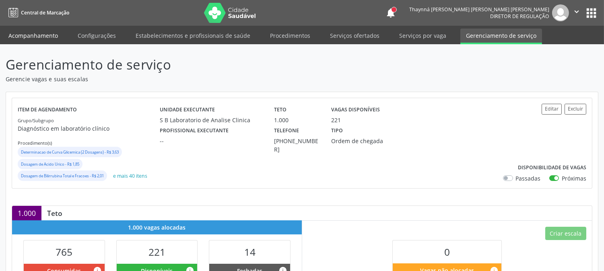
click at [33, 32] on link "Acompanhamento" at bounding box center [33, 36] width 61 height 14
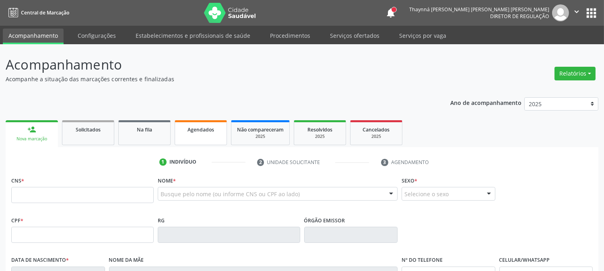
click at [198, 134] on link "Agendados" at bounding box center [201, 132] width 52 height 25
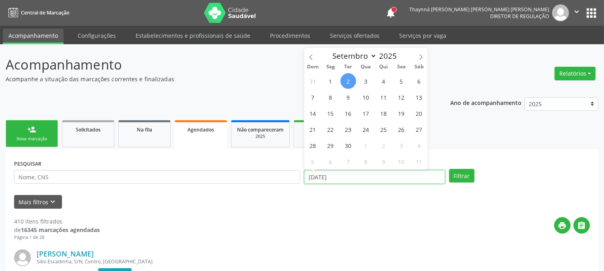
click at [372, 175] on input "[DATE]" at bounding box center [374, 177] width 141 height 14
click at [365, 76] on span "3" at bounding box center [366, 81] width 16 height 16
type input "03/09/2025"
click at [370, 86] on span "3" at bounding box center [366, 81] width 16 height 16
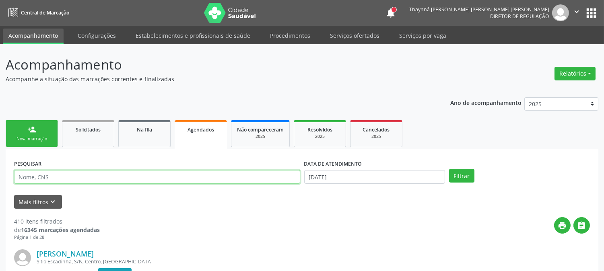
click at [118, 174] on input "text" at bounding box center [157, 177] width 286 height 14
type input "maria do rosario est"
click at [449, 169] on button "Filtrar" at bounding box center [461, 176] width 25 height 14
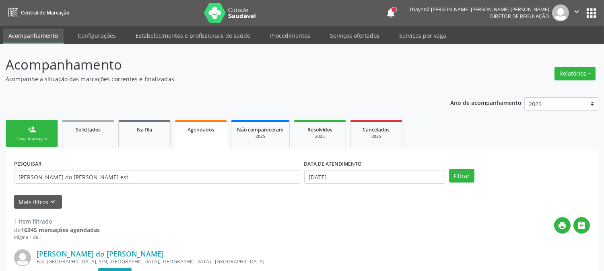
scroll to position [99, 0]
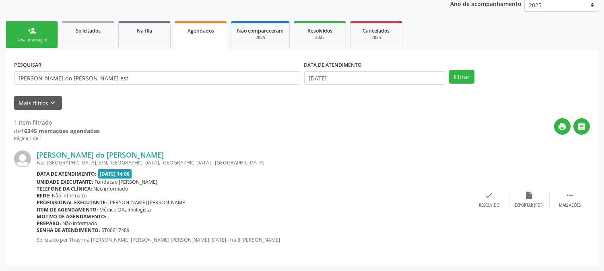
click at [435, 149] on div "Maria do Rosario Estevao Silva Faz. Irajá, S/N, Zona Rural, Serra Talhada - PE …" at bounding box center [301, 199] width 575 height 115
